Goal: Navigation & Orientation: Find specific page/section

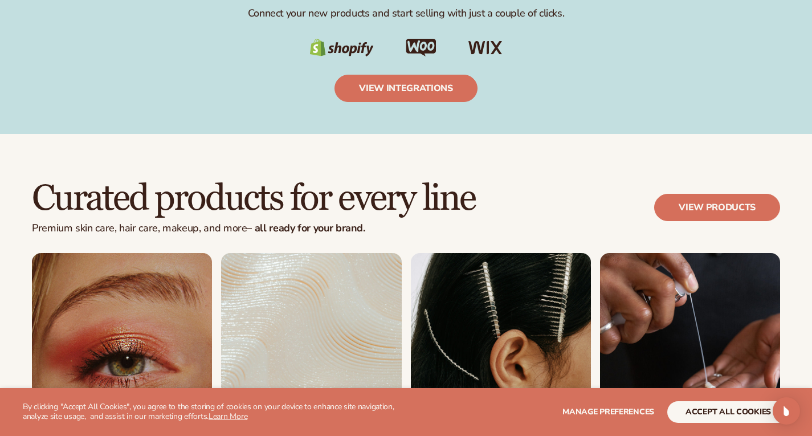
scroll to position [2166, 0]
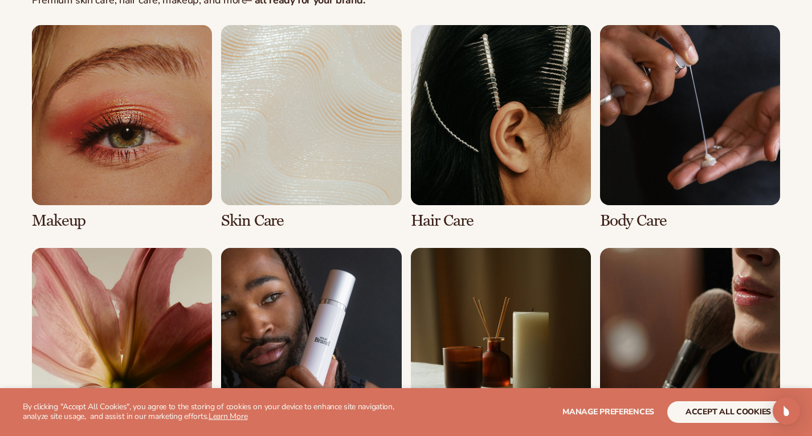
click at [274, 211] on link "2 / 8" at bounding box center [311, 127] width 180 height 205
click at [332, 111] on link "2 / 8" at bounding box center [311, 127] width 180 height 205
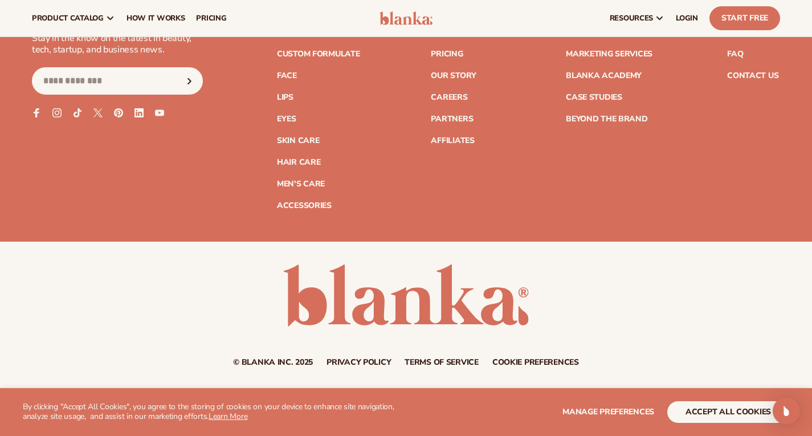
scroll to position [2018, 0]
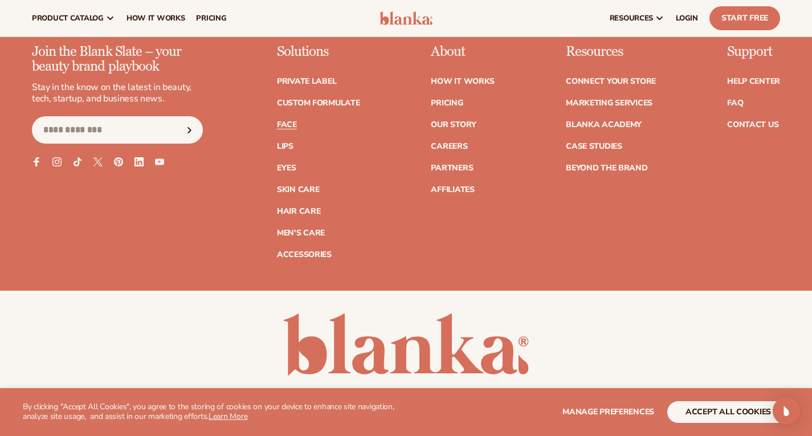
click at [290, 129] on link "Face" at bounding box center [287, 125] width 20 height 8
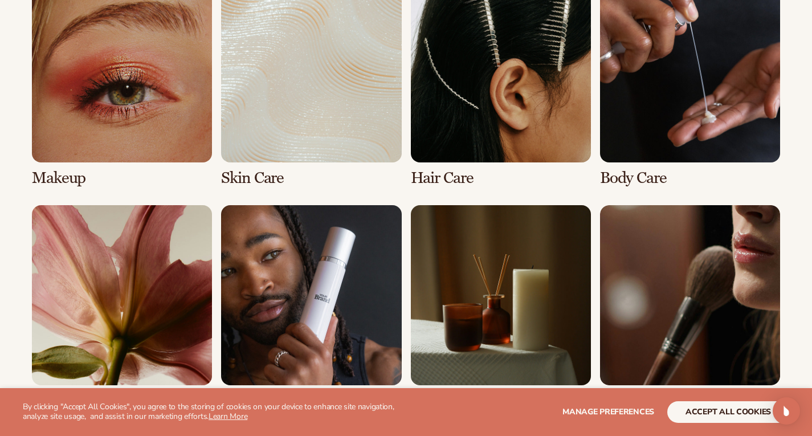
scroll to position [1026, 0]
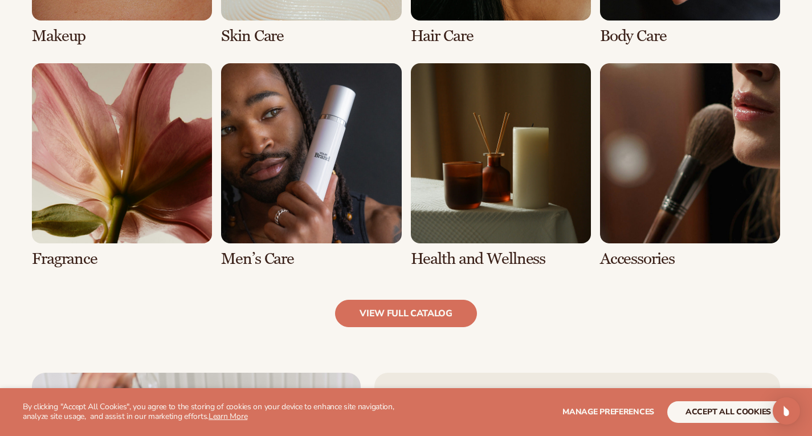
click at [351, 194] on link "6 / 8" at bounding box center [311, 165] width 180 height 205
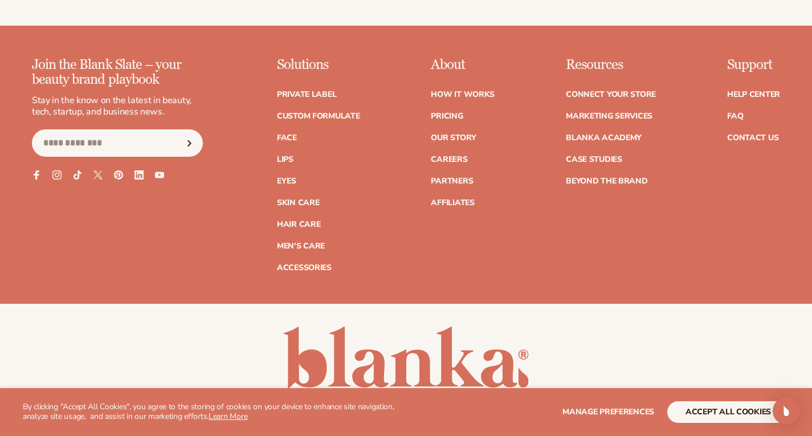
scroll to position [2075, 0]
